Goal: Task Accomplishment & Management: Manage account settings

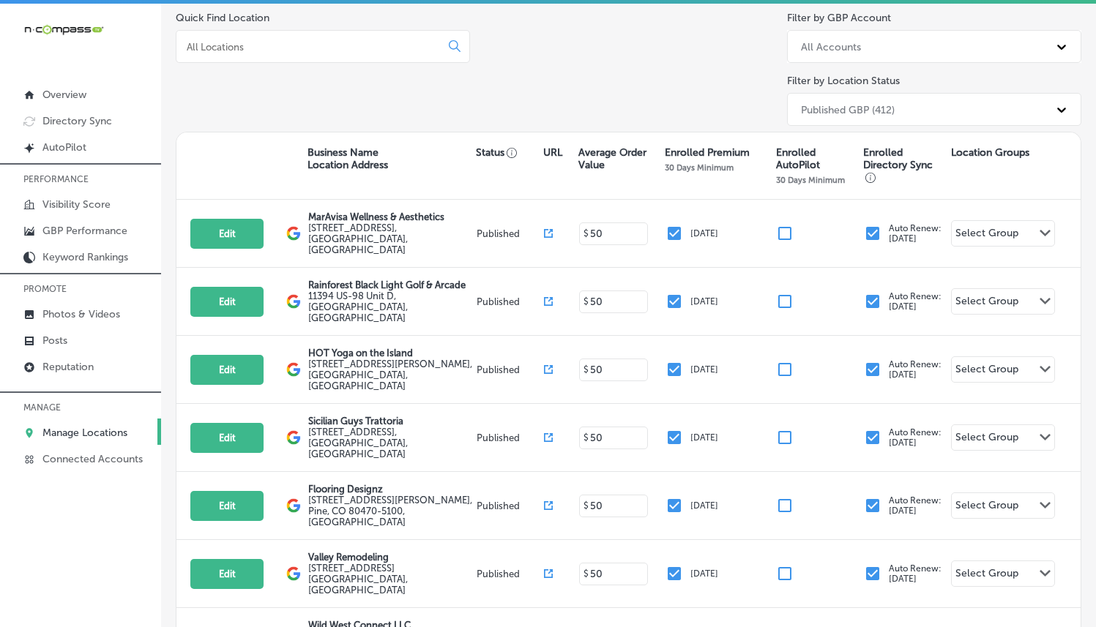
click at [362, 53] on div at bounding box center [323, 46] width 294 height 33
click at [355, 42] on input at bounding box center [311, 46] width 252 height 13
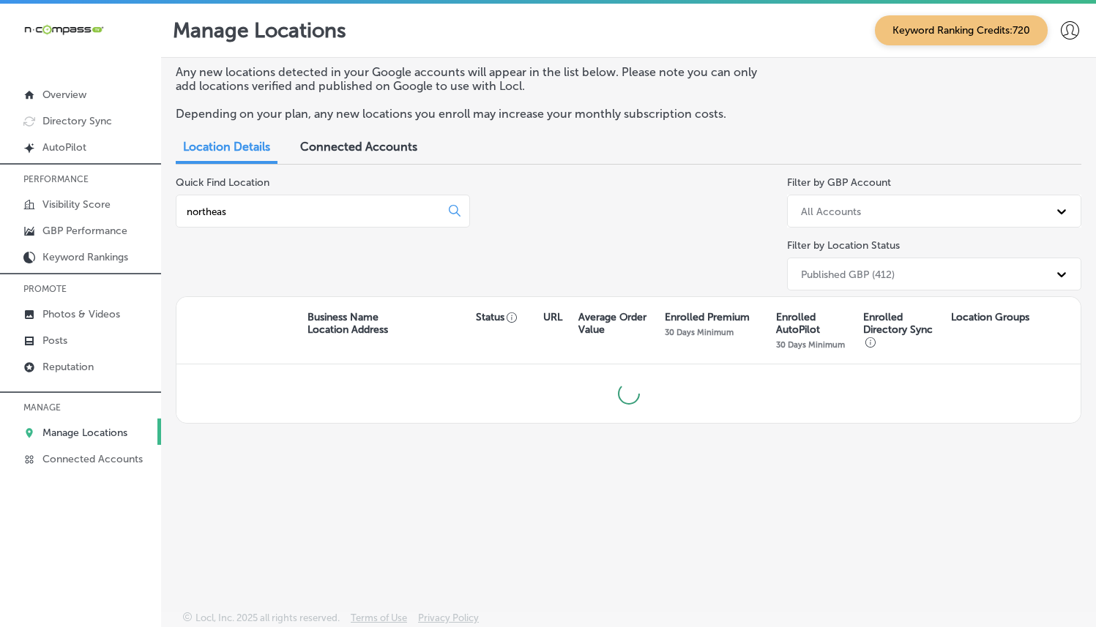
type input "northeast"
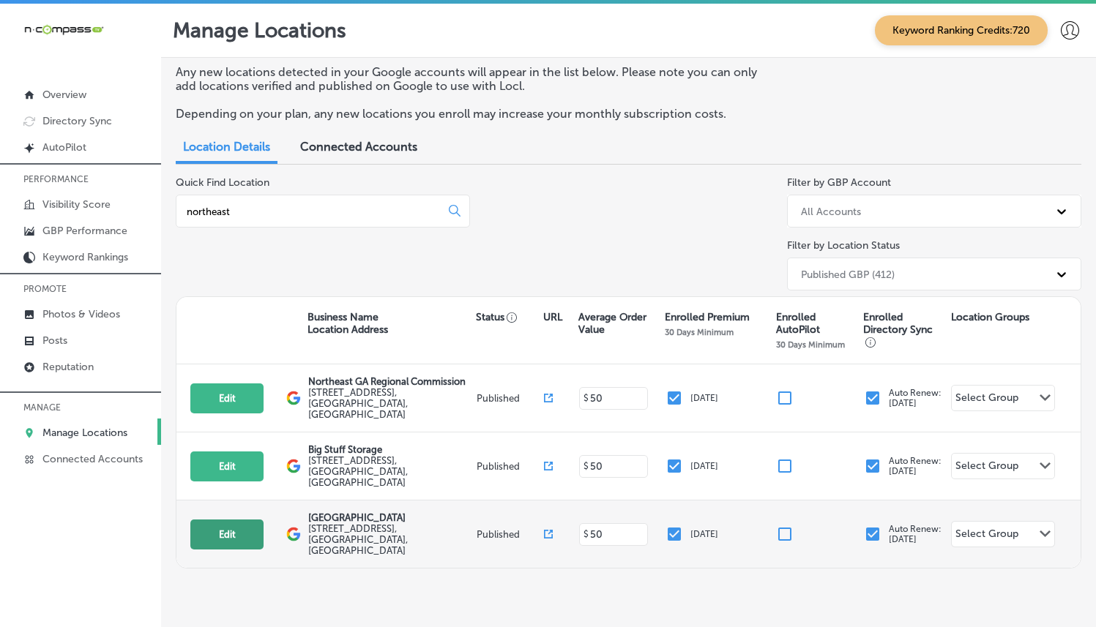
click at [220, 520] on button "Edit" at bounding box center [226, 535] width 73 height 30
select select "US"
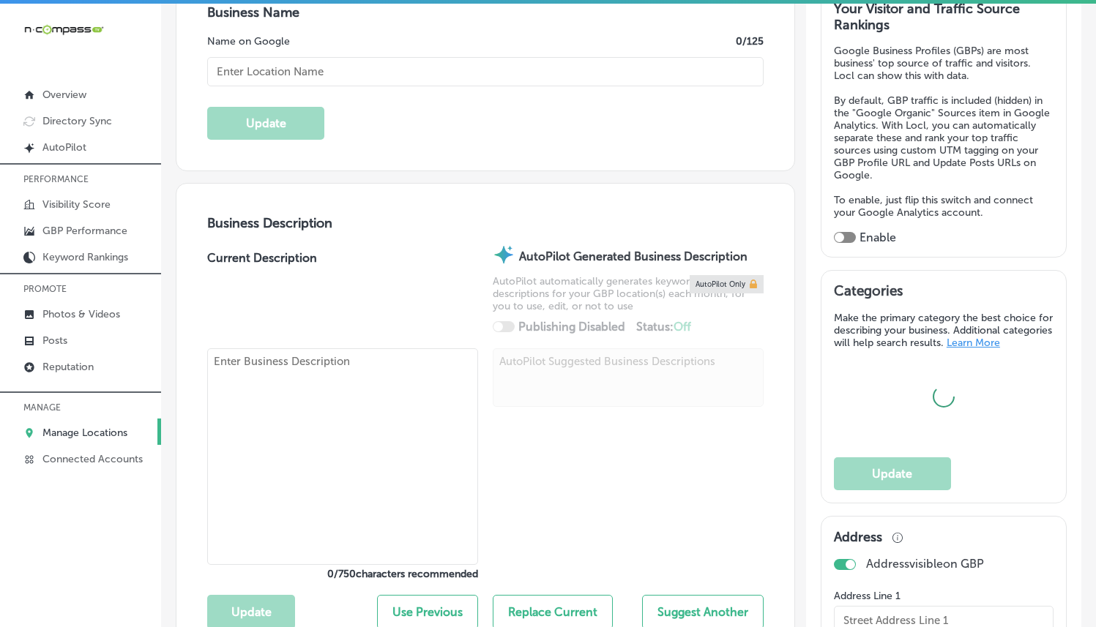
type input "[GEOGRAPHIC_DATA]"
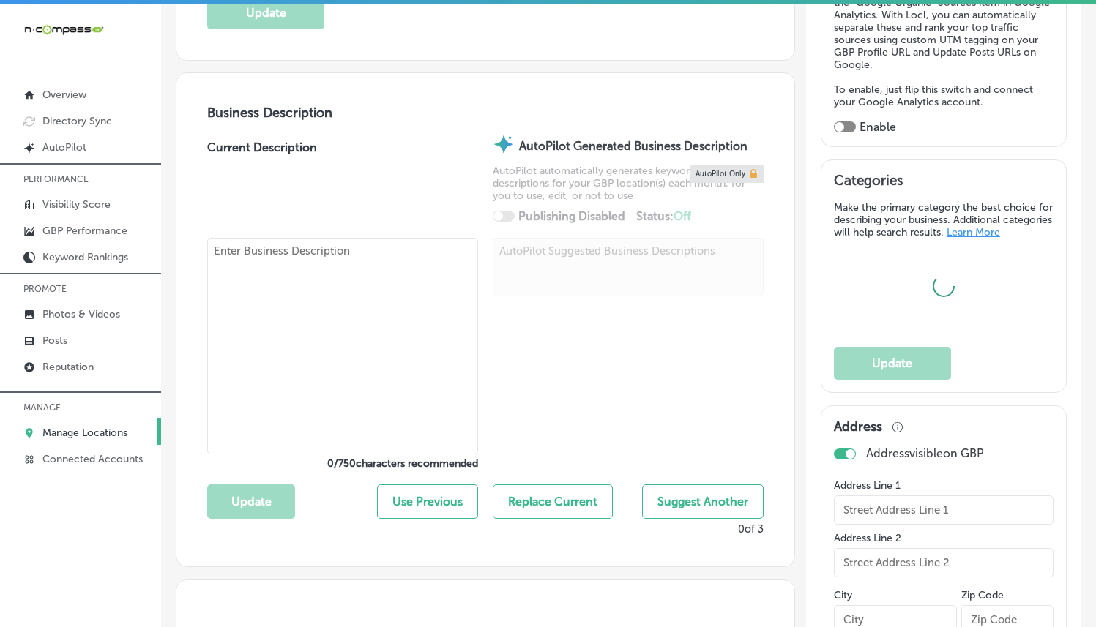
type input "[STREET_ADDRESS]"
type input "Ridgeland"
type input "39157"
type input "US"
type input "[URL][DOMAIN_NAME]"
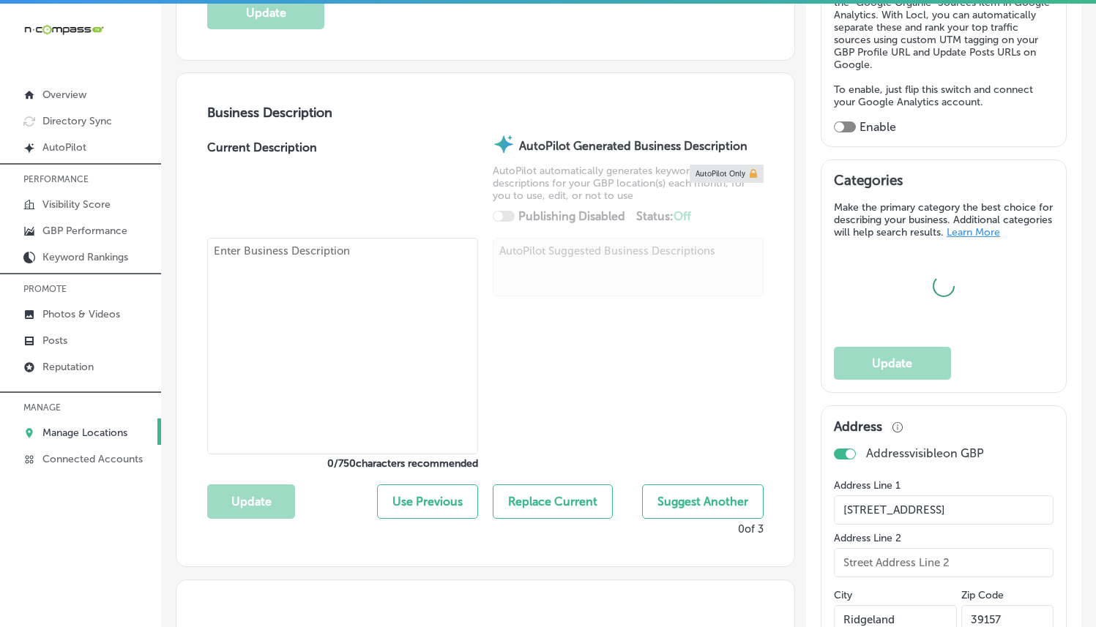
checkbox input "true"
type textarea "[GEOGRAPHIC_DATA] in [GEOGRAPHIC_DATA], [GEOGRAPHIC_DATA], provides expert, com…"
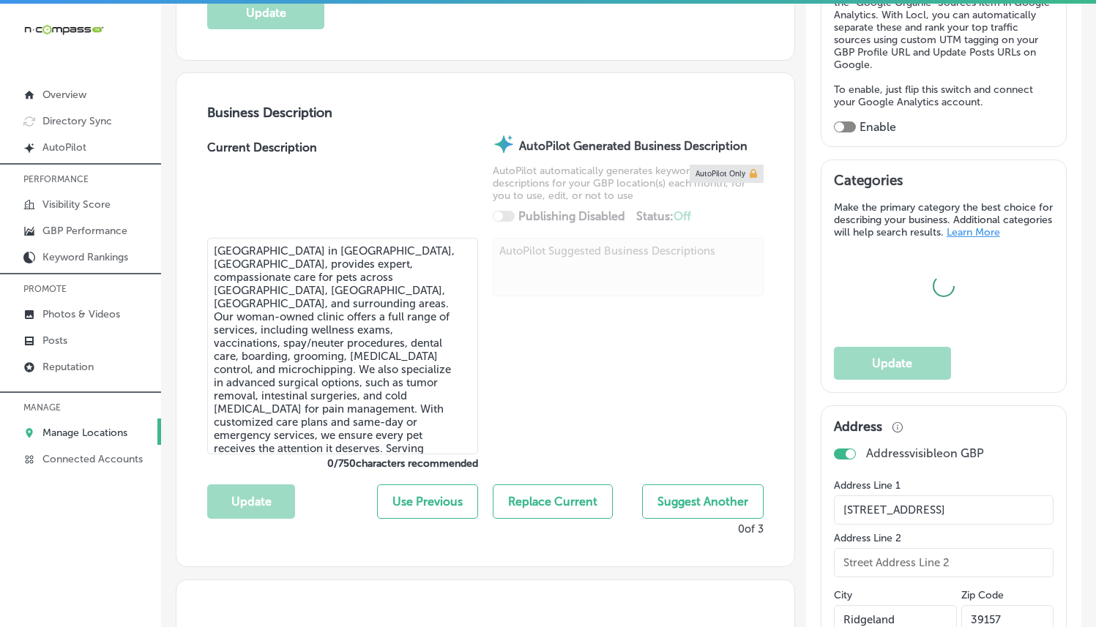
type input "[PHONE_NUMBER]"
select select "US"
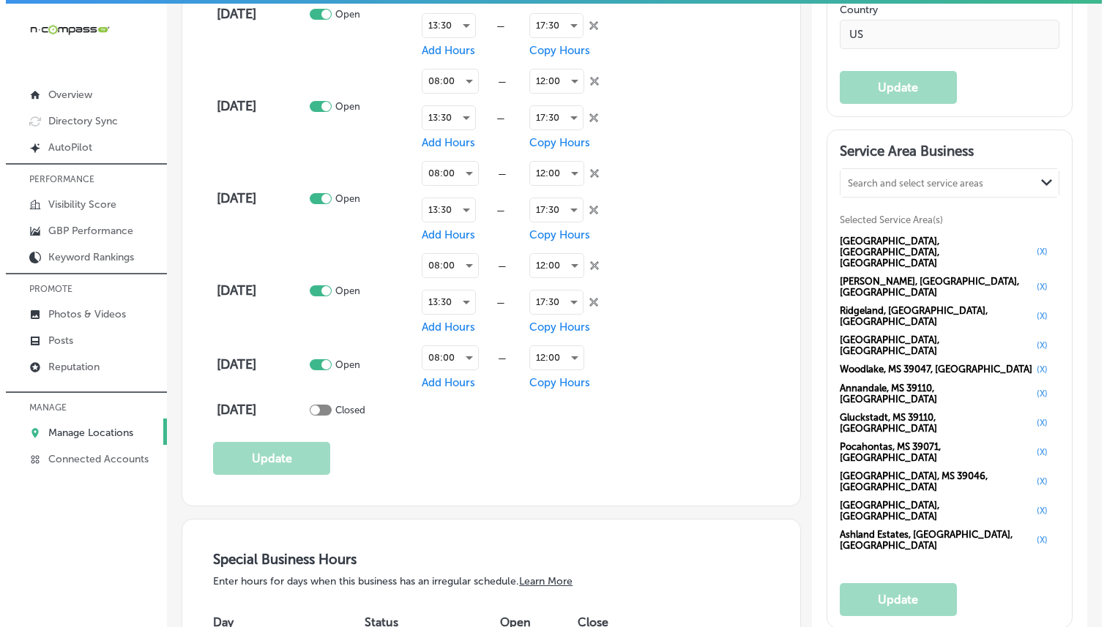
scroll to position [1283, 0]
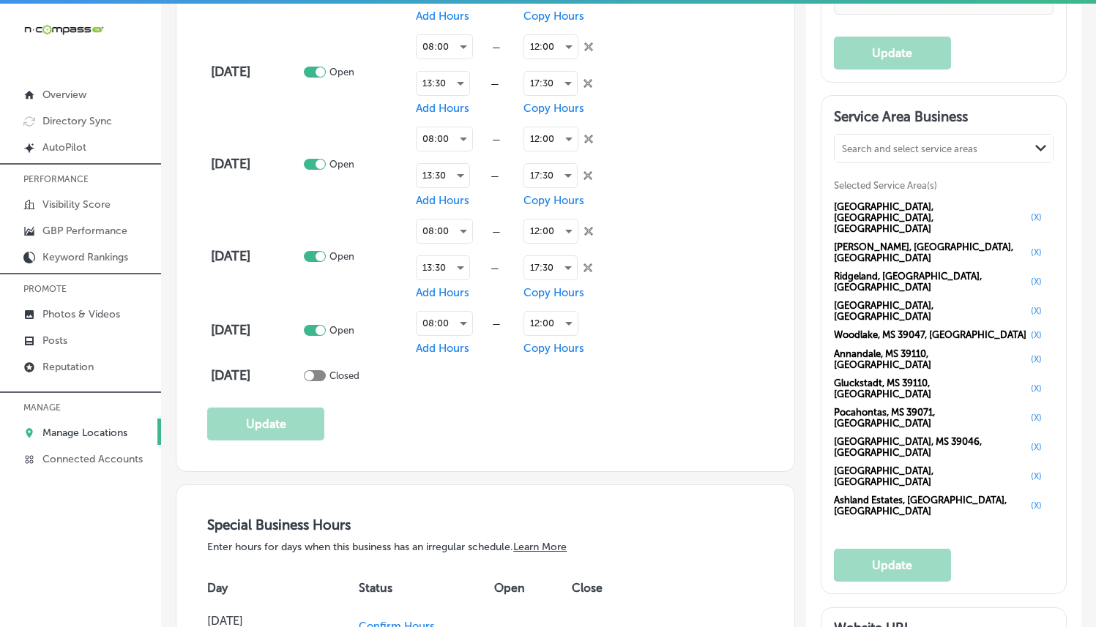
click at [1035, 152] on icon "Path Created with Sketch." at bounding box center [1040, 148] width 11 height 7
click at [985, 223] on div "[GEOGRAPHIC_DATA], [GEOGRAPHIC_DATA], [GEOGRAPHIC_DATA] (X) [GEOGRAPHIC_DATA], …" at bounding box center [944, 359] width 220 height 323
click at [1026, 212] on button "(X)" at bounding box center [1036, 218] width 20 height 12
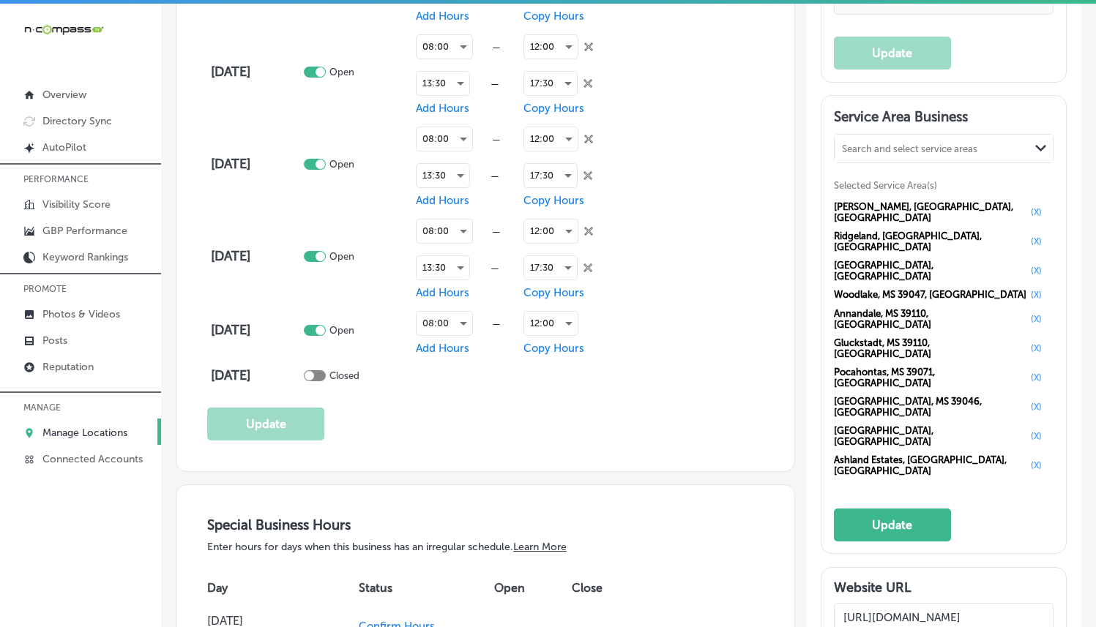
click at [978, 247] on div "[GEOGRAPHIC_DATA], [GEOGRAPHIC_DATA], [GEOGRAPHIC_DATA] (X) Ridgeland, [GEOGRAP…" at bounding box center [944, 339] width 220 height 283
click at [1026, 289] on button "(X)" at bounding box center [1036, 295] width 20 height 12
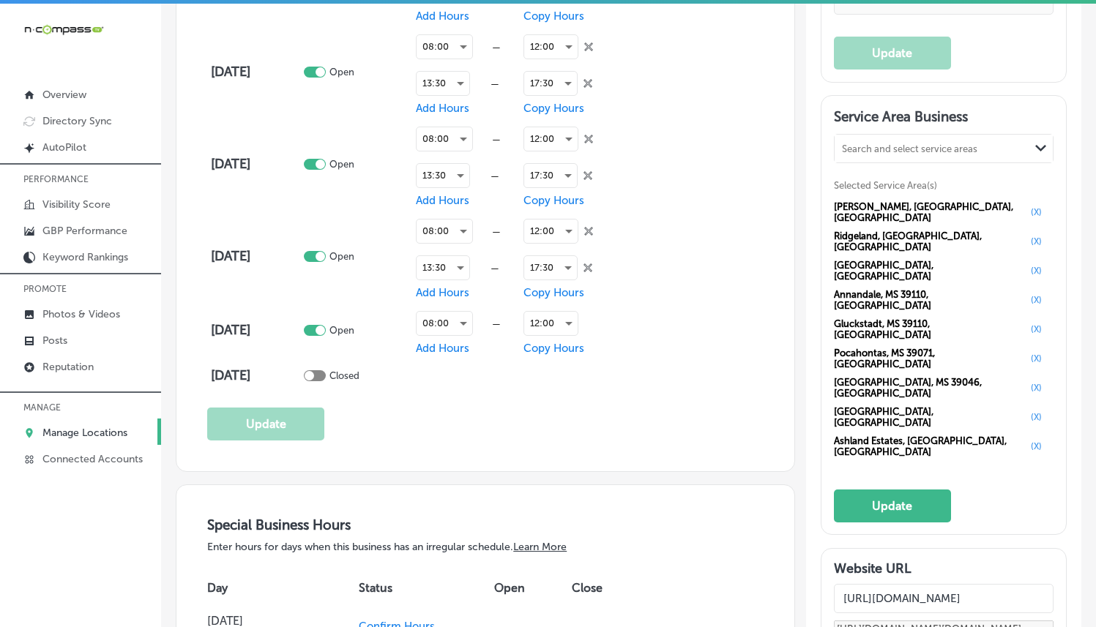
click at [1026, 294] on button "(X)" at bounding box center [1036, 300] width 20 height 12
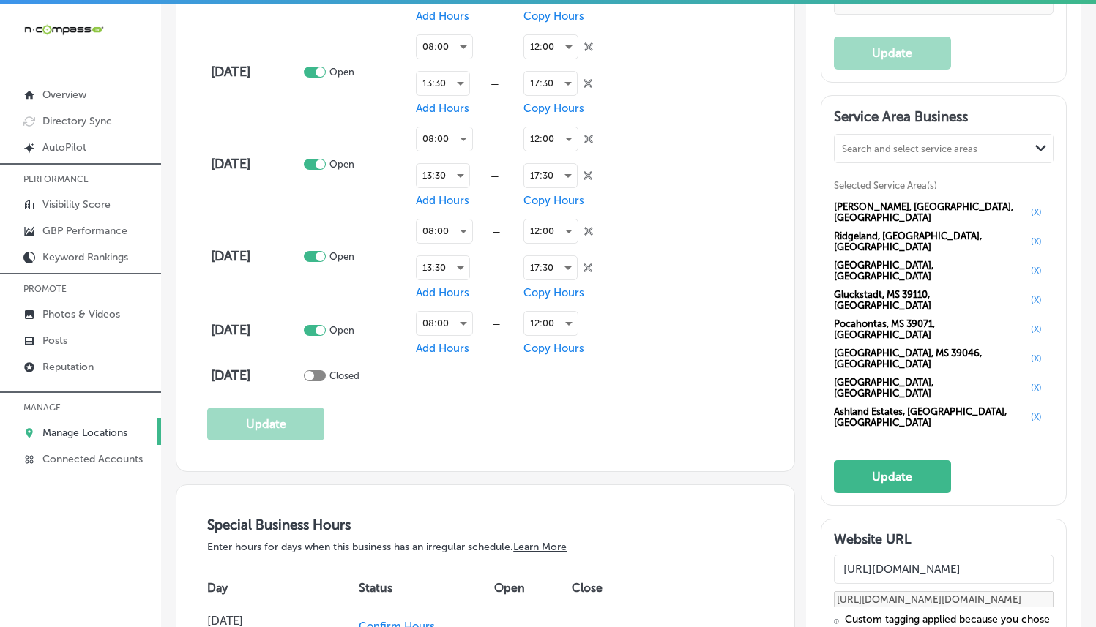
click at [1026, 294] on button "(X)" at bounding box center [1036, 300] width 20 height 12
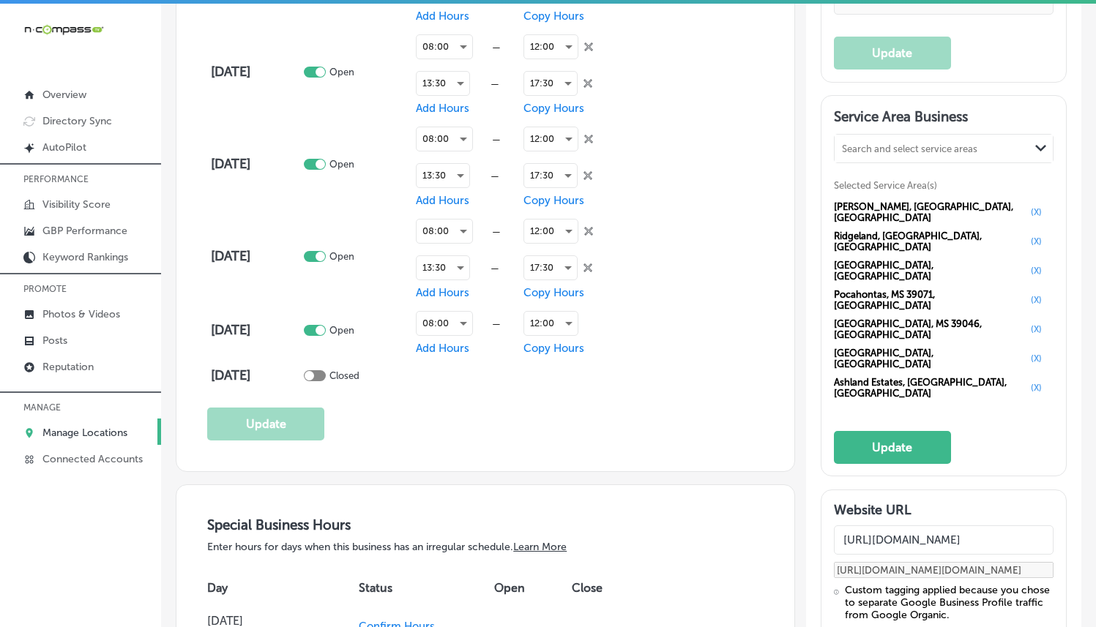
click at [1026, 294] on button "(X)" at bounding box center [1036, 300] width 20 height 12
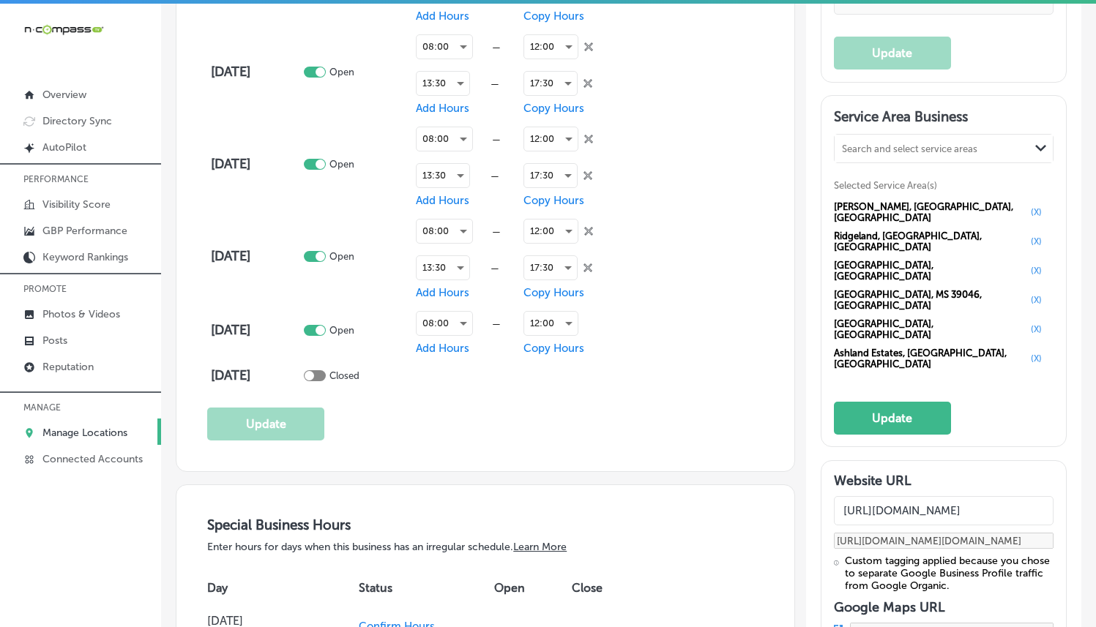
click at [1026, 294] on button "(X)" at bounding box center [1036, 300] width 20 height 12
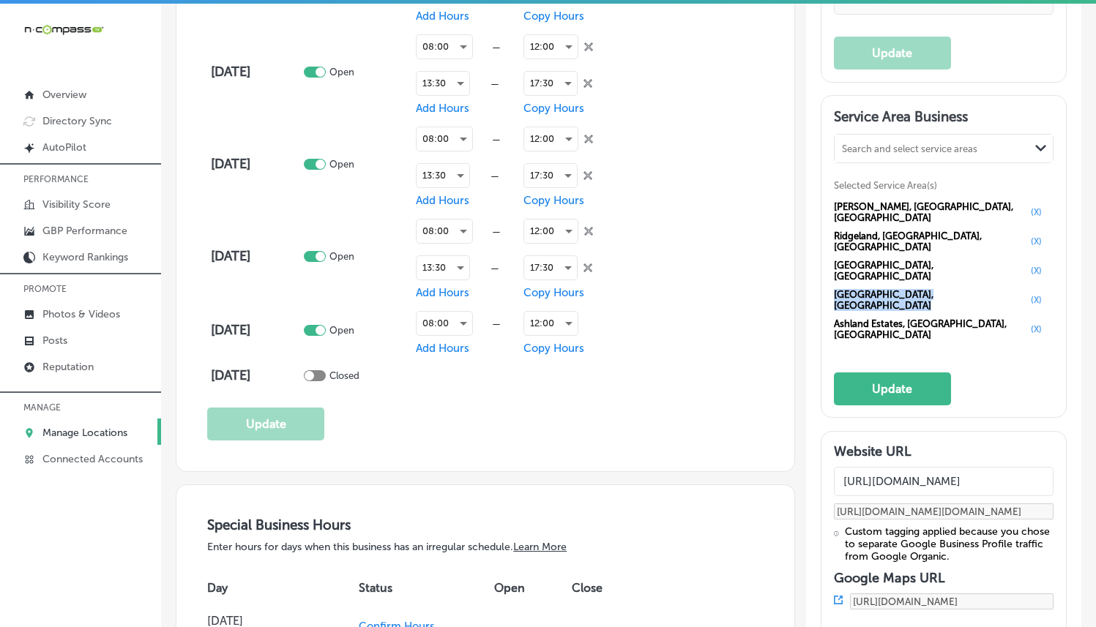
click at [948, 289] on span "[GEOGRAPHIC_DATA], [GEOGRAPHIC_DATA]" at bounding box center [930, 300] width 193 height 22
click at [1026, 294] on button "(X)" at bounding box center [1036, 300] width 20 height 12
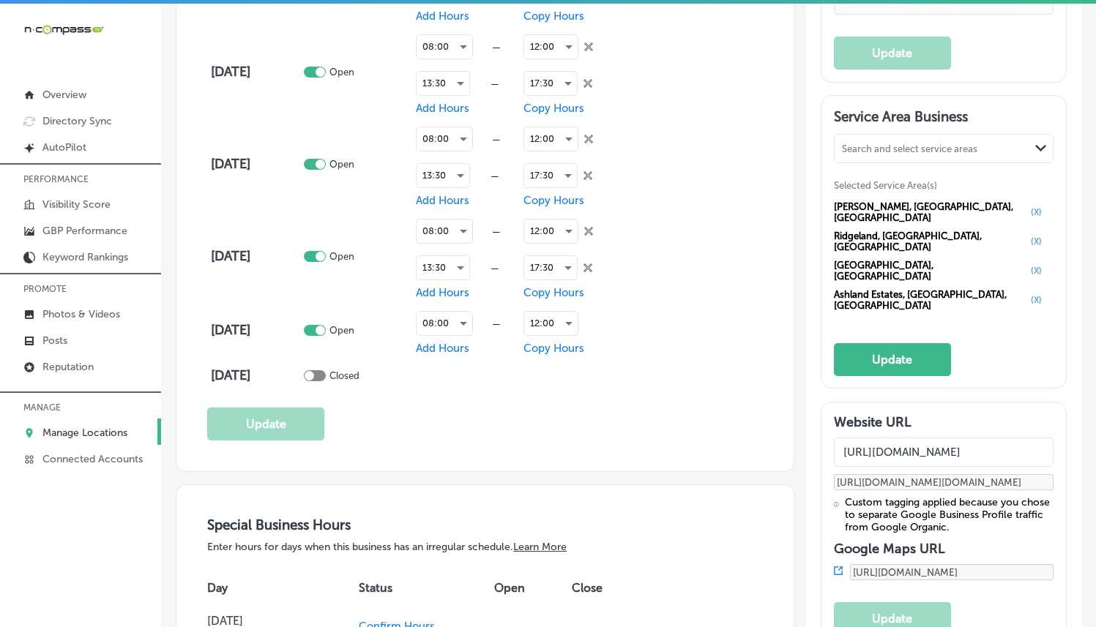
click at [1026, 294] on button "(X)" at bounding box center [1036, 300] width 20 height 12
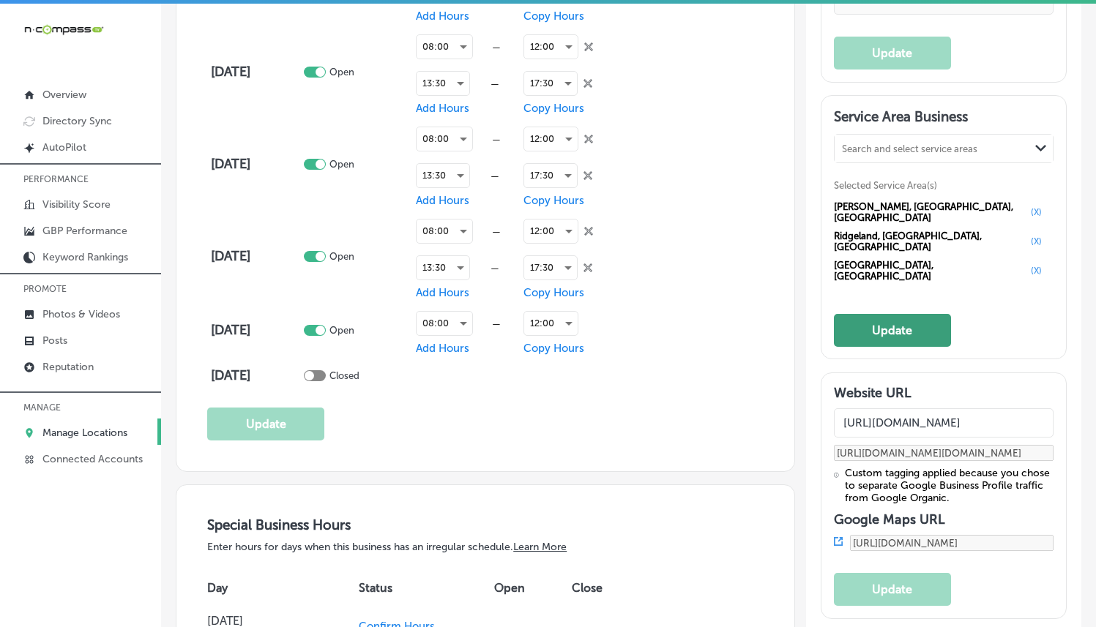
click at [887, 314] on button "Update" at bounding box center [892, 330] width 117 height 33
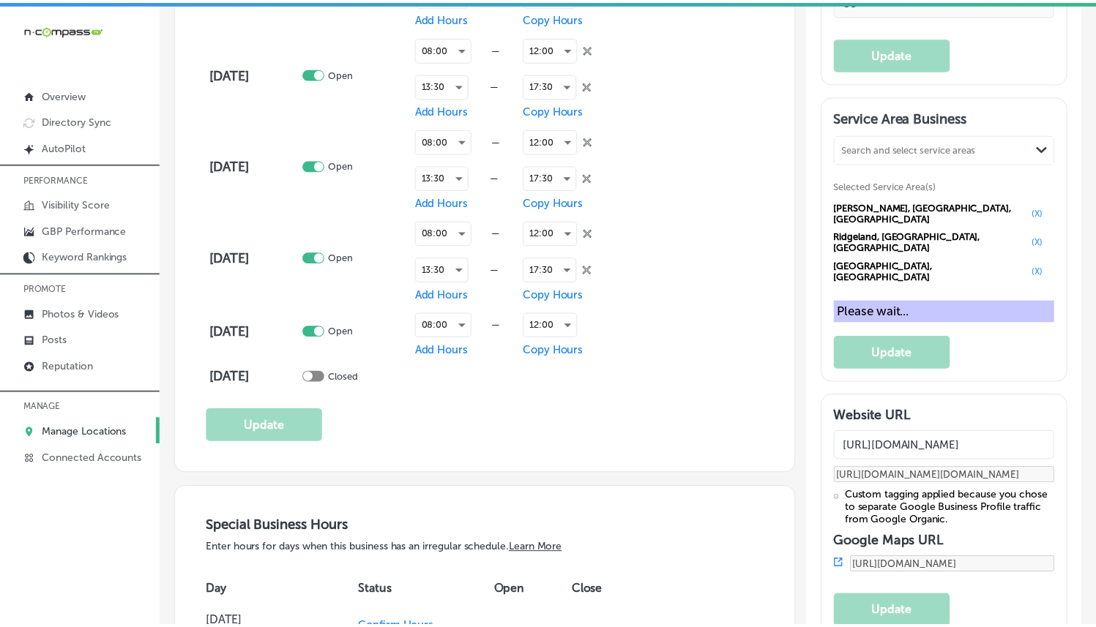
scroll to position [1284, 0]
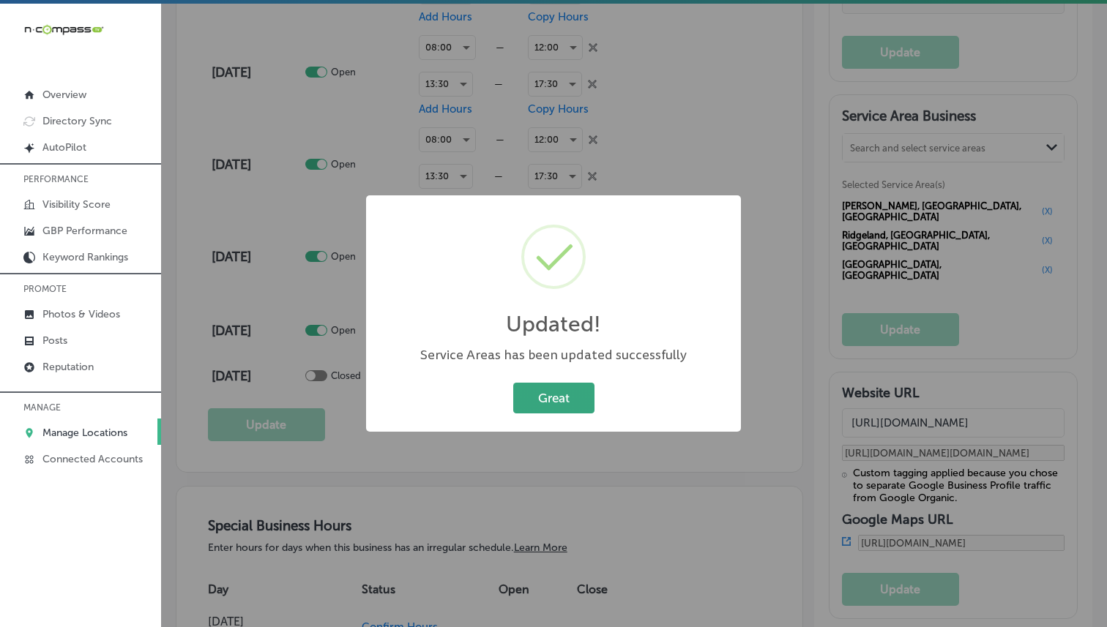
click at [561, 389] on button "Great" at bounding box center [553, 398] width 81 height 30
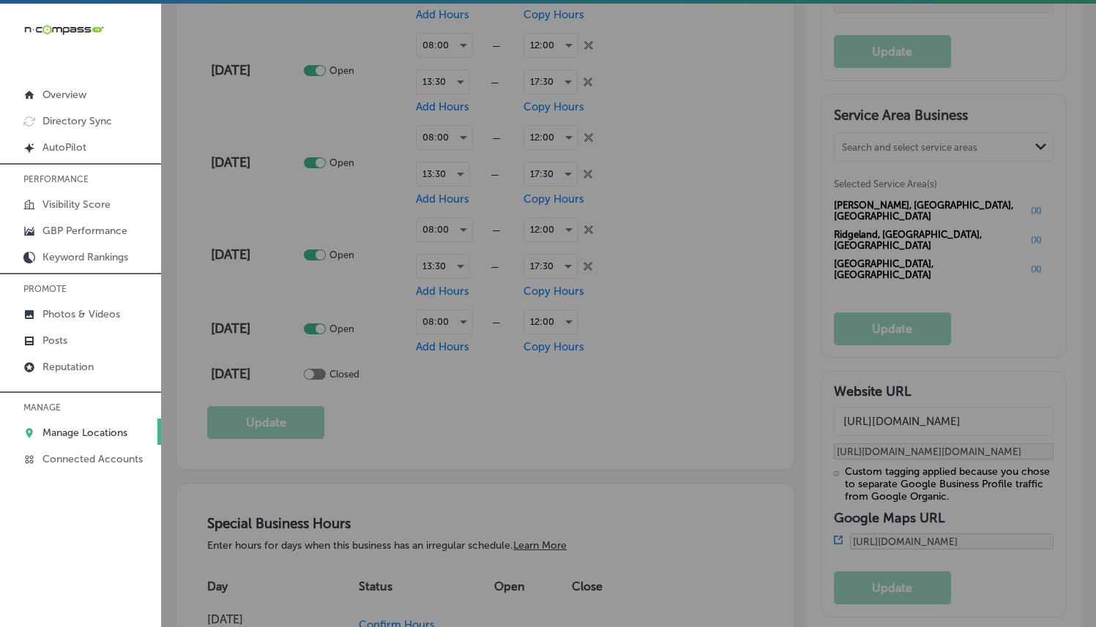
scroll to position [1283, 0]
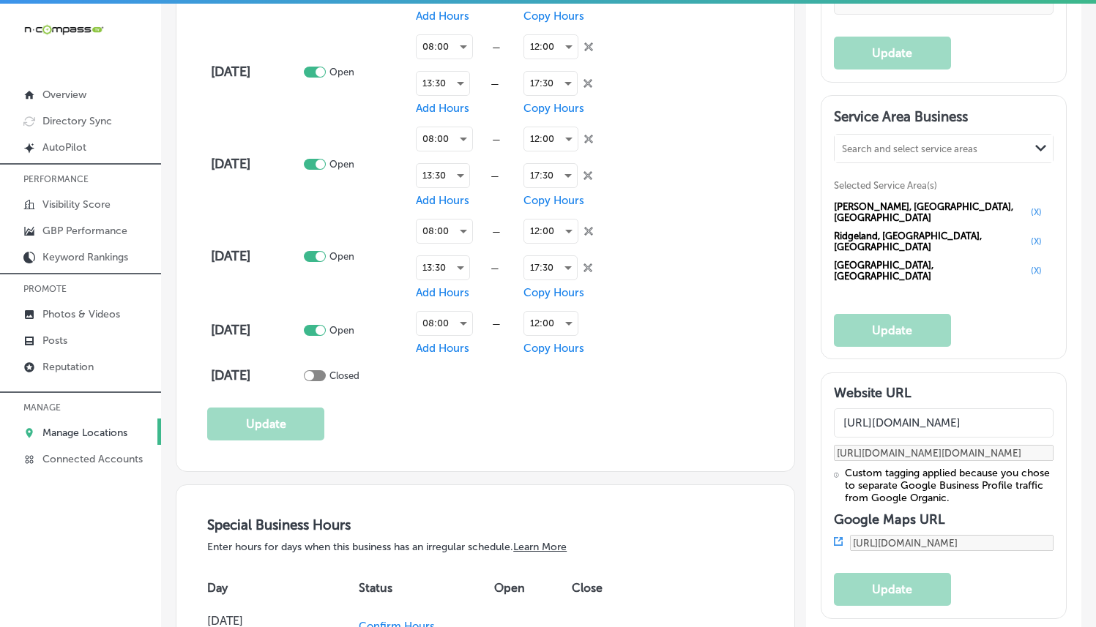
click at [889, 158] on div "Search and select service areas" at bounding box center [932, 148] width 195 height 20
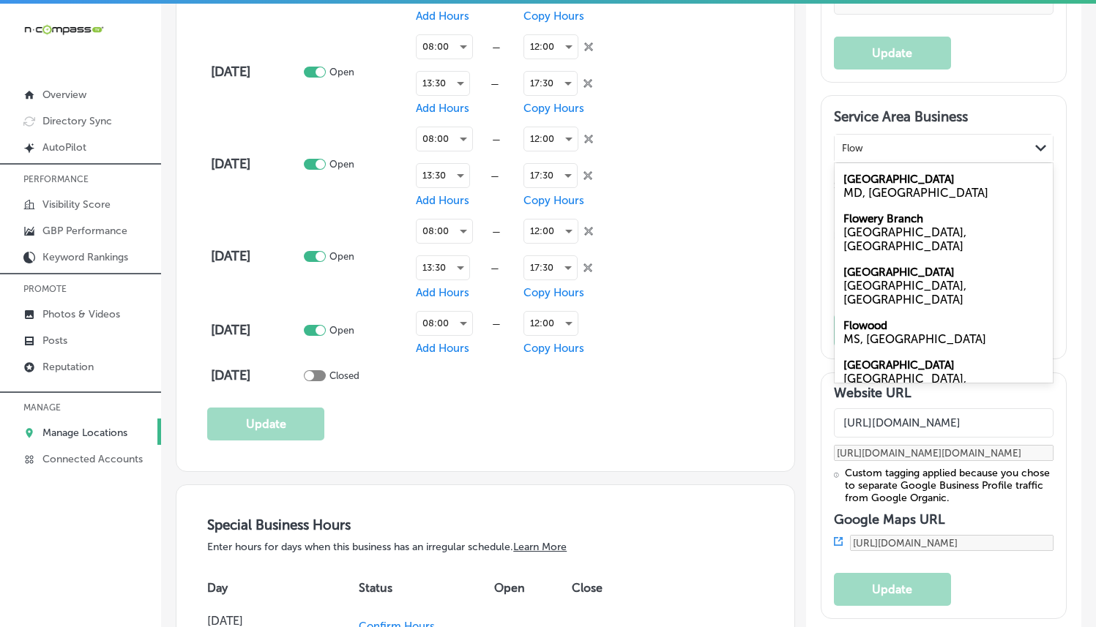
type input "Flow"
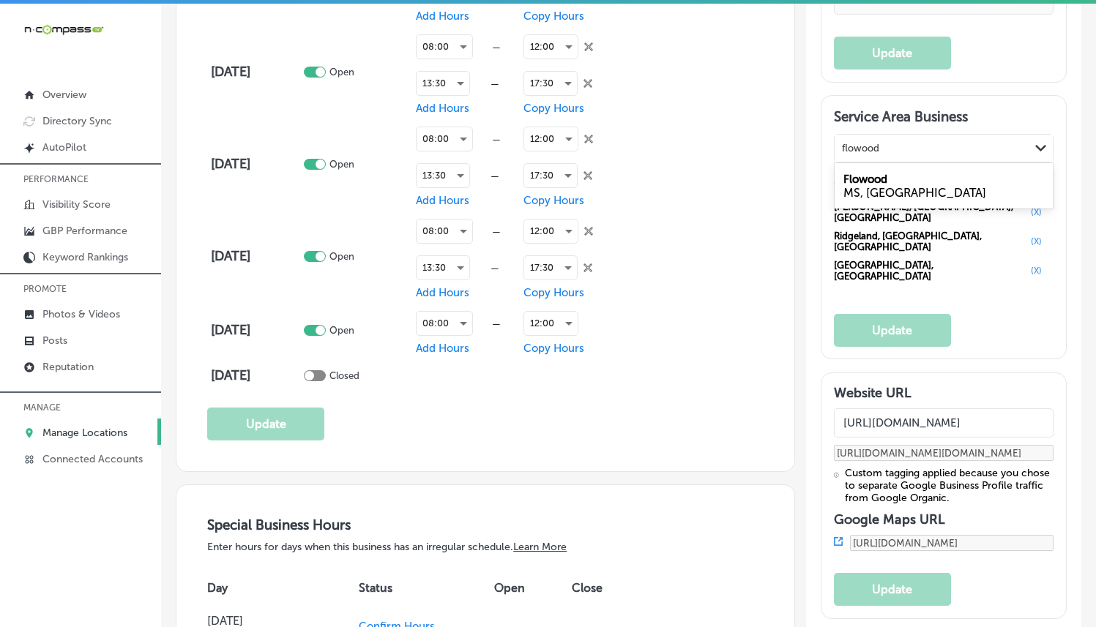
click at [899, 198] on div "MS, [GEOGRAPHIC_DATA]" at bounding box center [943, 193] width 201 height 14
type input "flowood"
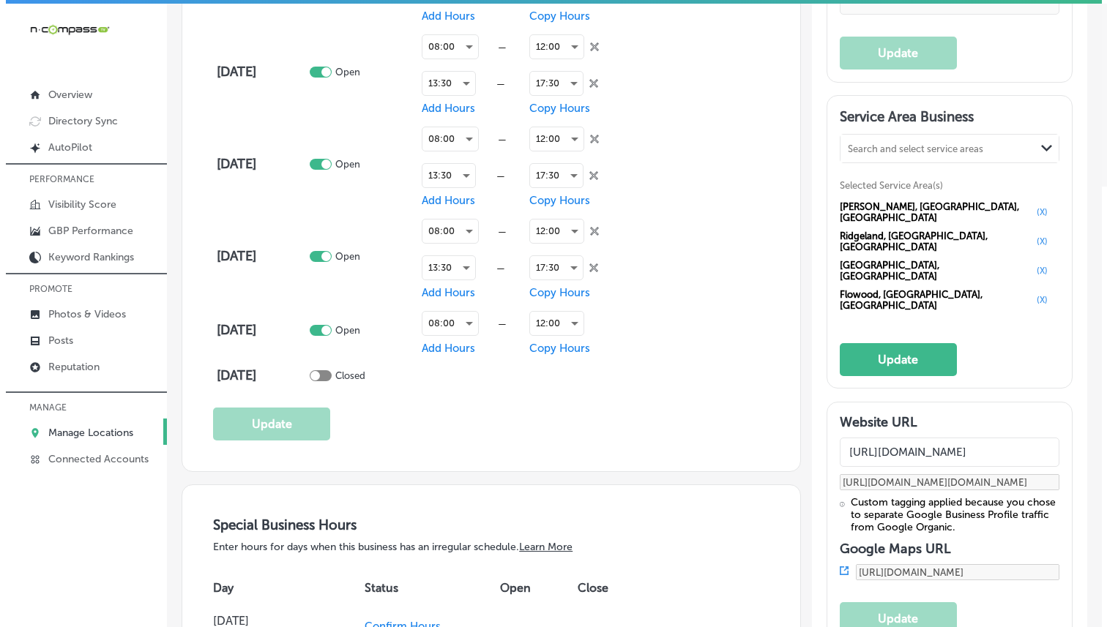
scroll to position [1255, 0]
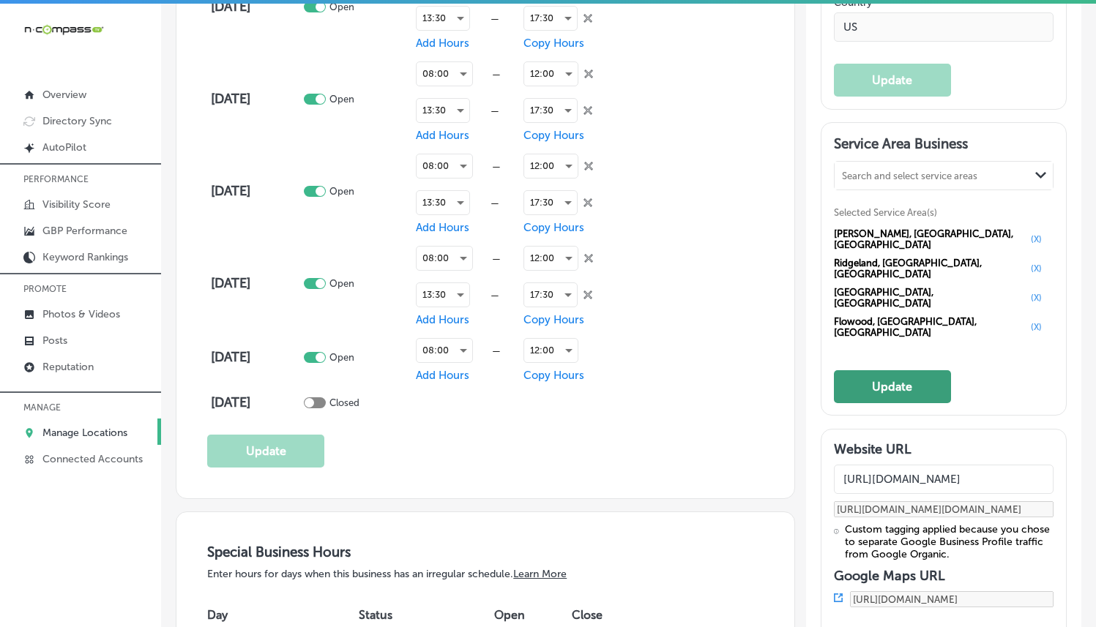
click at [865, 370] on button "Update" at bounding box center [892, 386] width 117 height 33
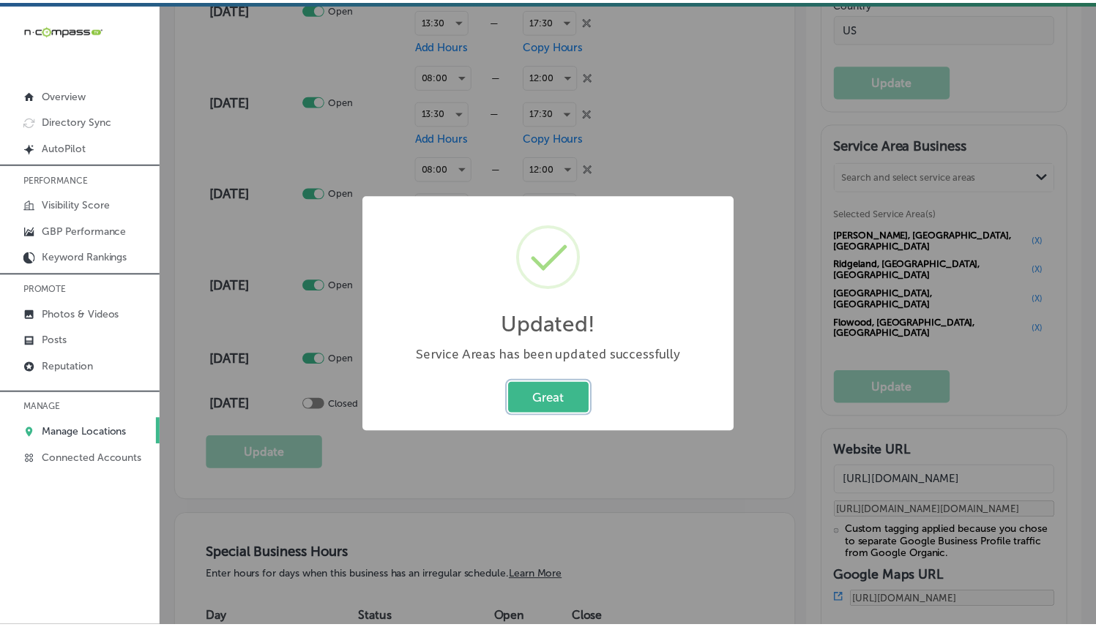
scroll to position [1257, 0]
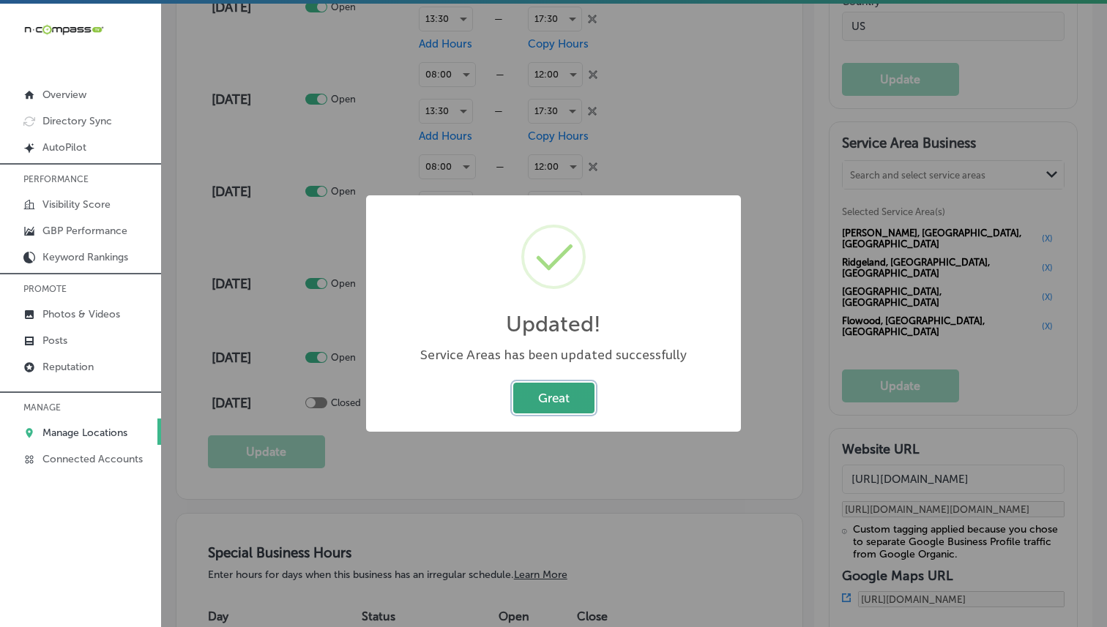
click at [572, 398] on button "Great" at bounding box center [553, 398] width 81 height 30
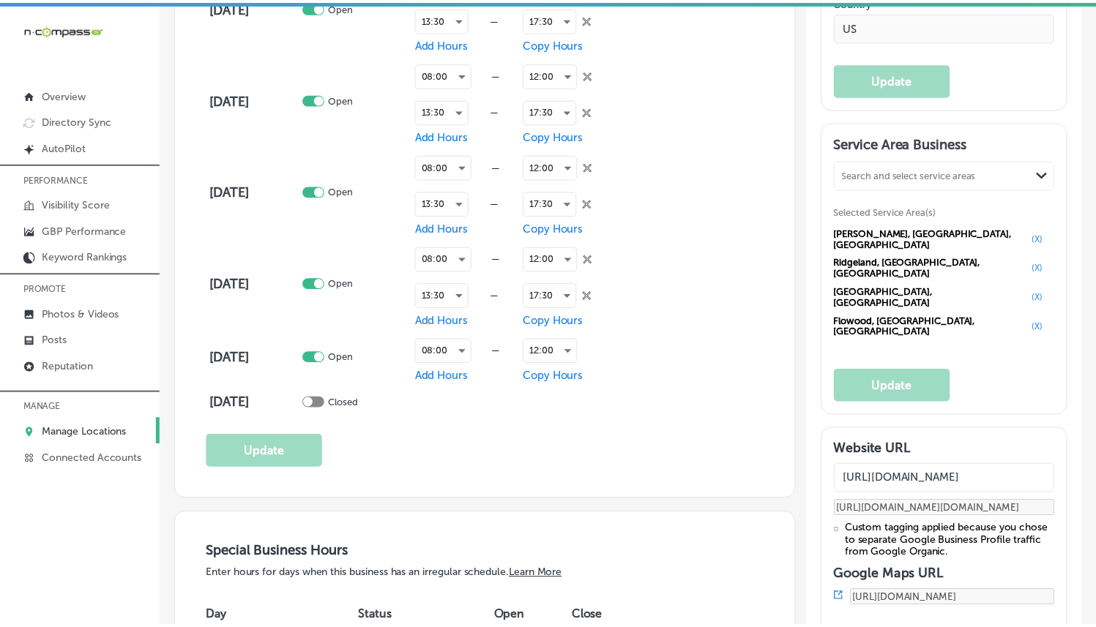
scroll to position [1255, 0]
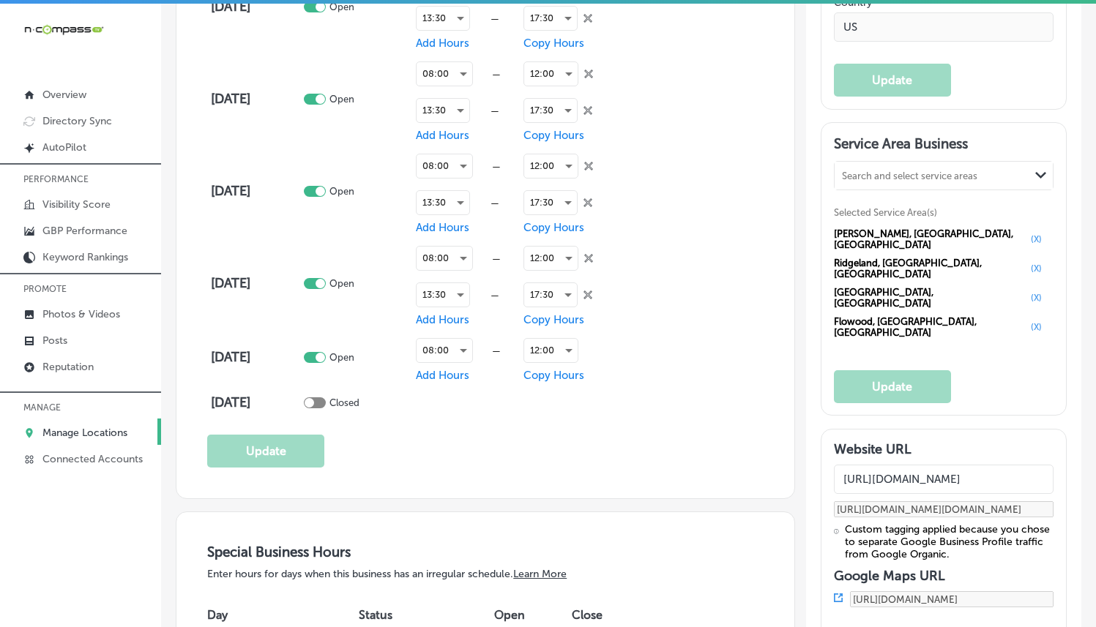
click at [936, 189] on div "Search and select service areas Path Created with Sketch." at bounding box center [944, 176] width 218 height 28
type input "roseland"
type input "[PERSON_NAME]"
click at [896, 211] on div "[PERSON_NAME] MS, [GEOGRAPHIC_DATA]" at bounding box center [944, 213] width 218 height 40
type input "[PERSON_NAME] MS"
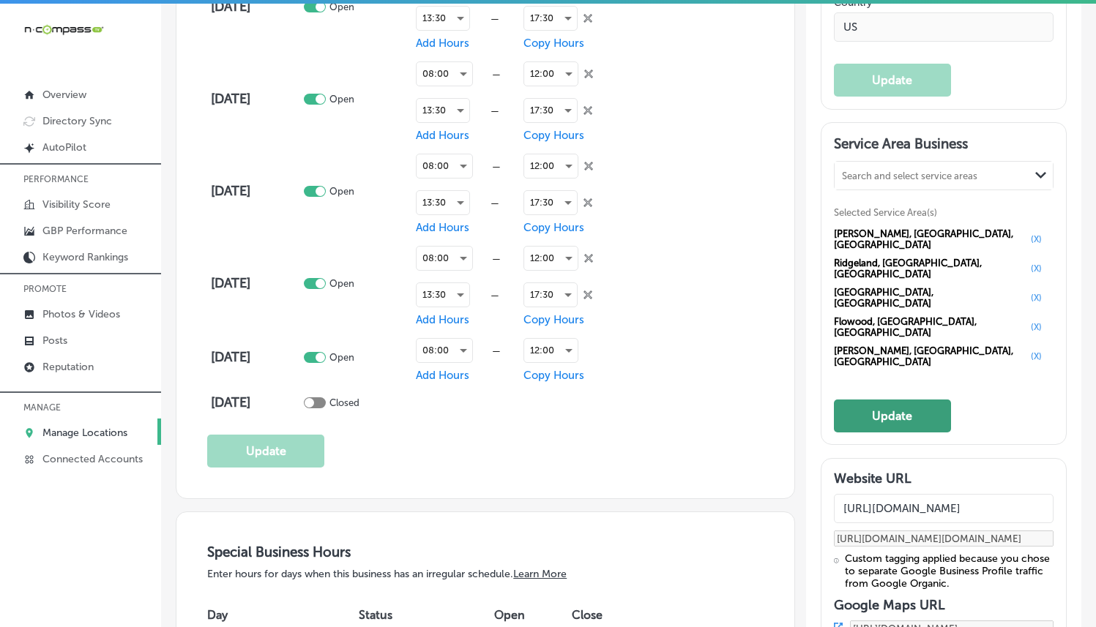
click at [871, 400] on button "Update" at bounding box center [892, 416] width 117 height 33
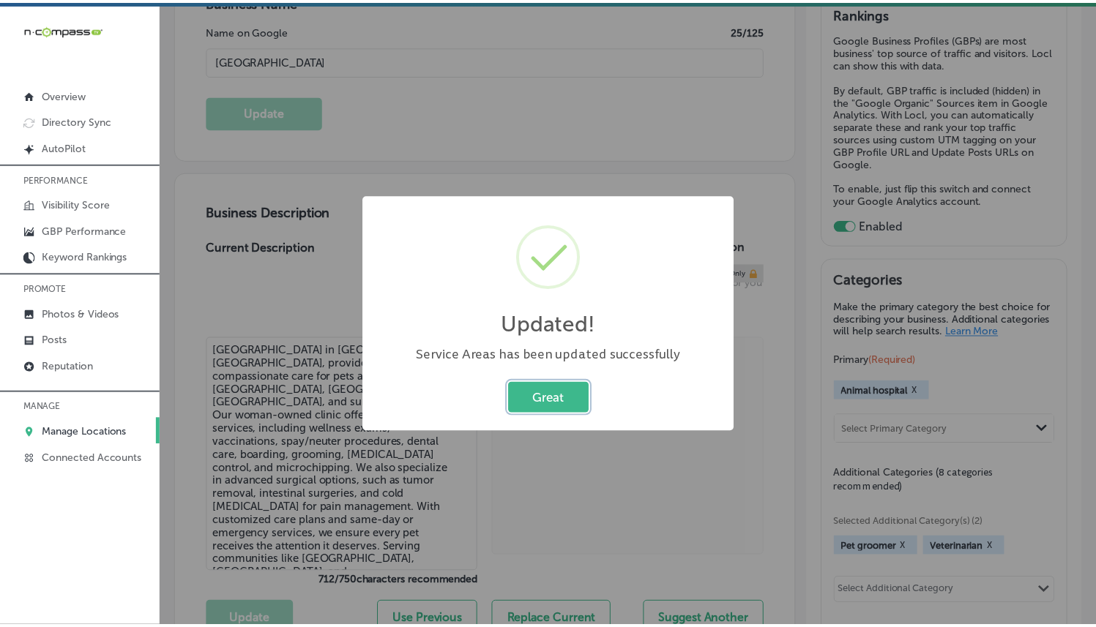
scroll to position [299, 0]
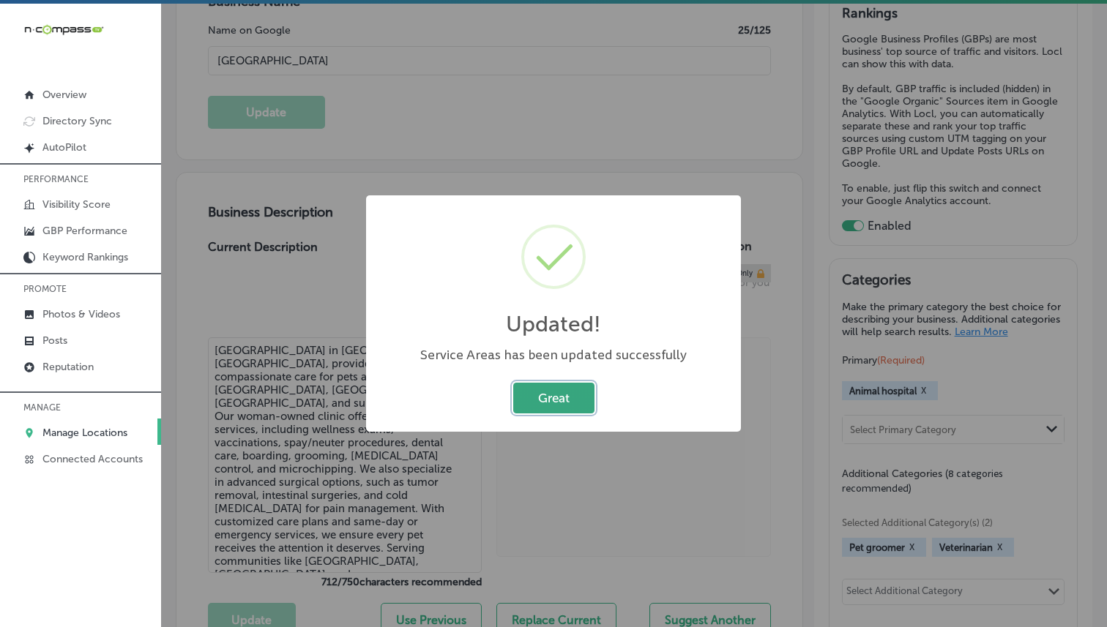
click at [536, 401] on button "Great" at bounding box center [553, 398] width 81 height 30
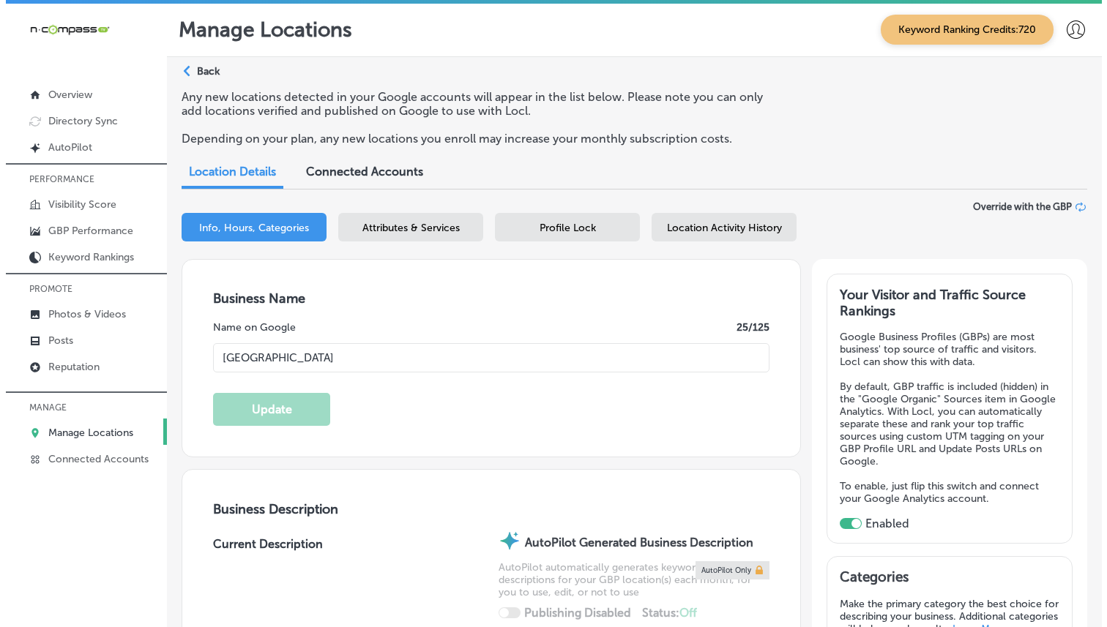
scroll to position [0, 0]
